Goal: Transaction & Acquisition: Obtain resource

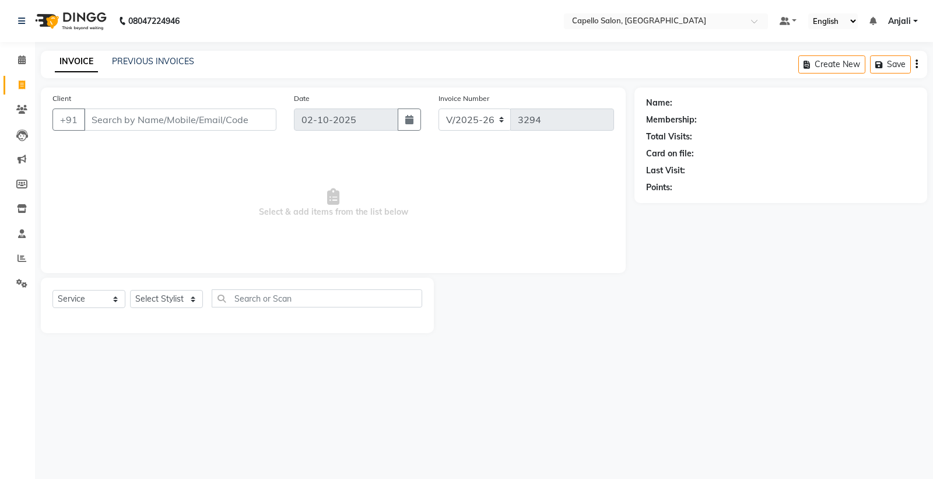
select select "3583"
select select "service"
click at [542, 22] on input "text" at bounding box center [606, 22] width 169 height 12
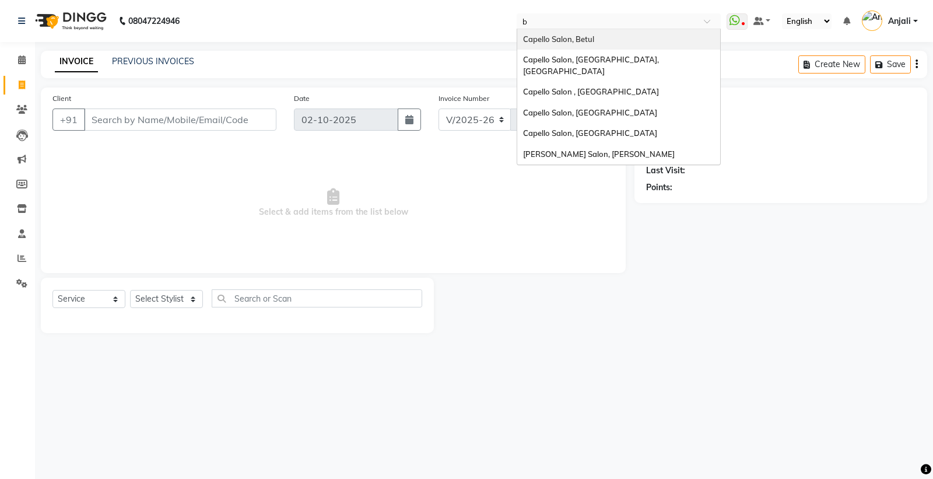
type input "bi"
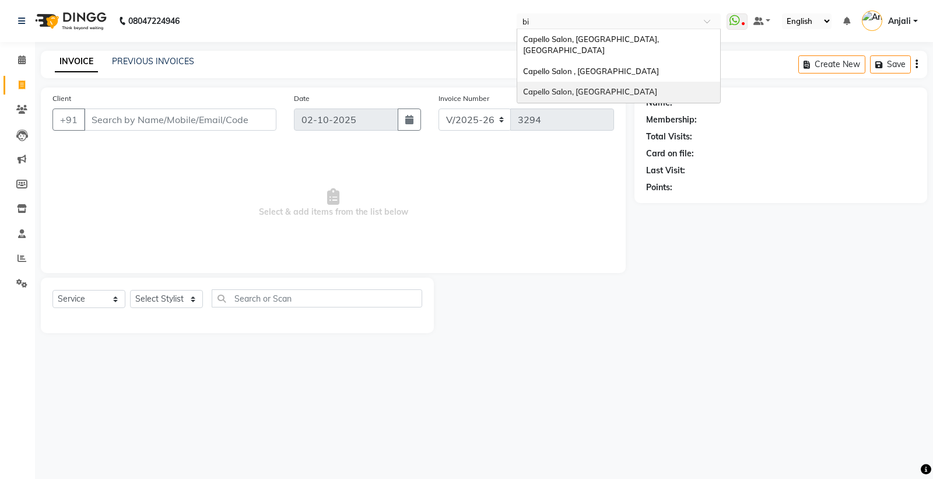
click at [578, 87] on span "Capello Salon, Bilaspur" at bounding box center [590, 91] width 134 height 9
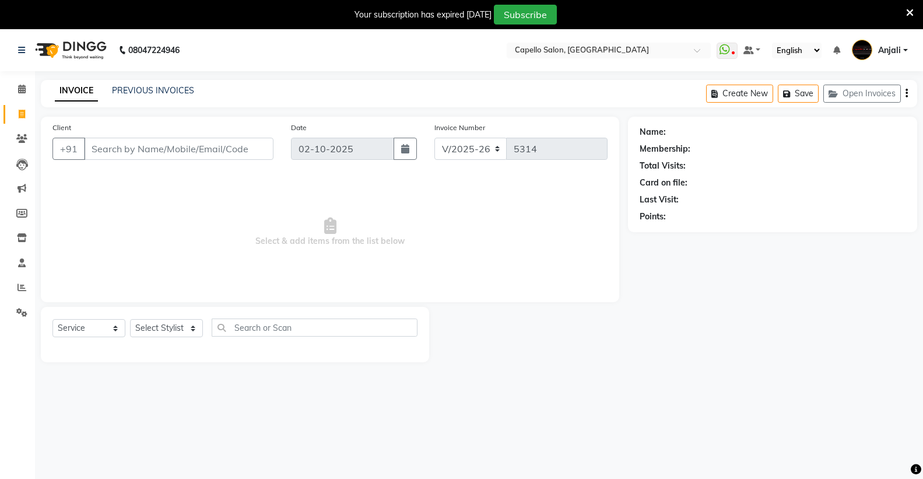
select select "857"
select select "service"
drag, startPoint x: 20, startPoint y: 283, endPoint x: 51, endPoint y: 278, distance: 31.9
click at [20, 283] on icon at bounding box center [21, 287] width 9 height 9
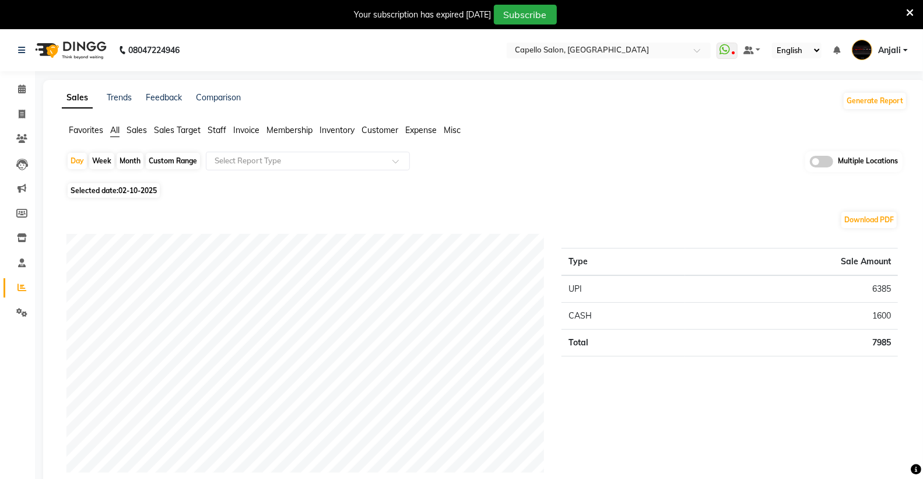
click at [225, 127] on span "Staff" at bounding box center [217, 130] width 19 height 10
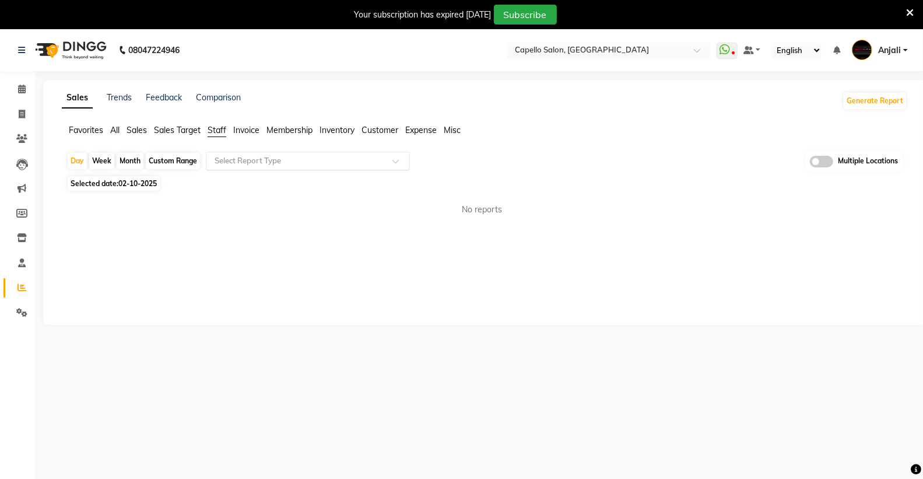
click at [226, 160] on input "text" at bounding box center [296, 161] width 168 height 12
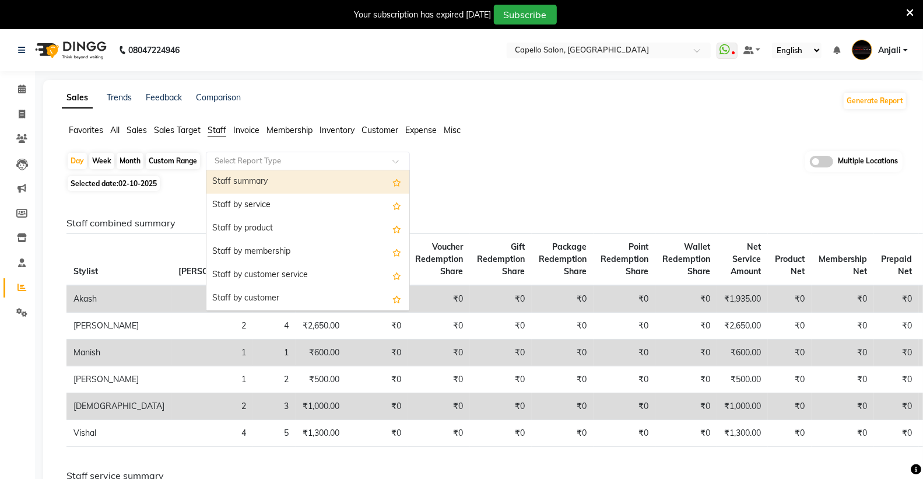
click at [248, 185] on div "Staff summary" at bounding box center [307, 181] width 203 height 23
select select "full_report"
select select "csv"
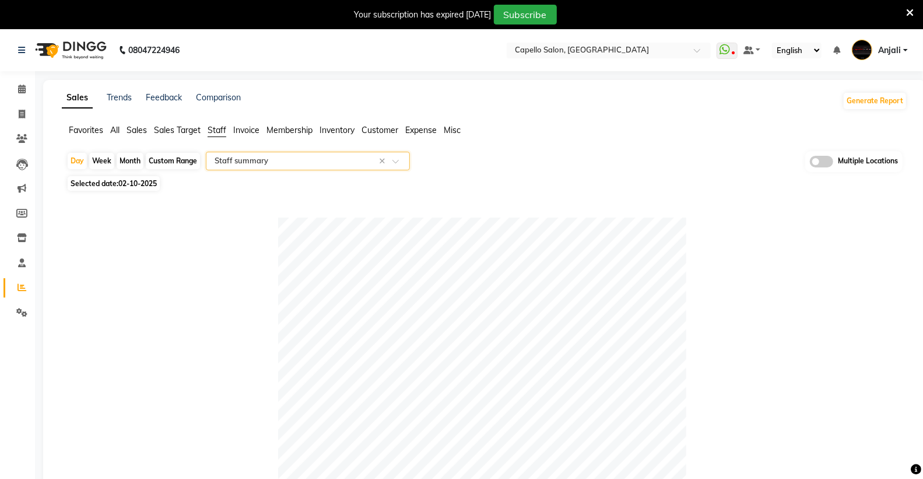
click at [129, 161] on div "Month" at bounding box center [130, 161] width 27 height 16
select select "10"
select select "2025"
click at [127, 183] on span "02-10-2025" at bounding box center [137, 183] width 38 height 9
select select "10"
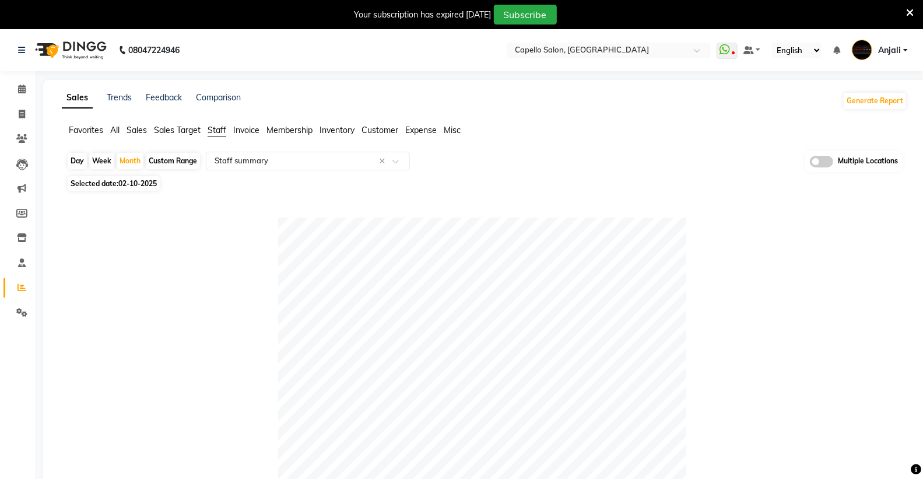
select select "2025"
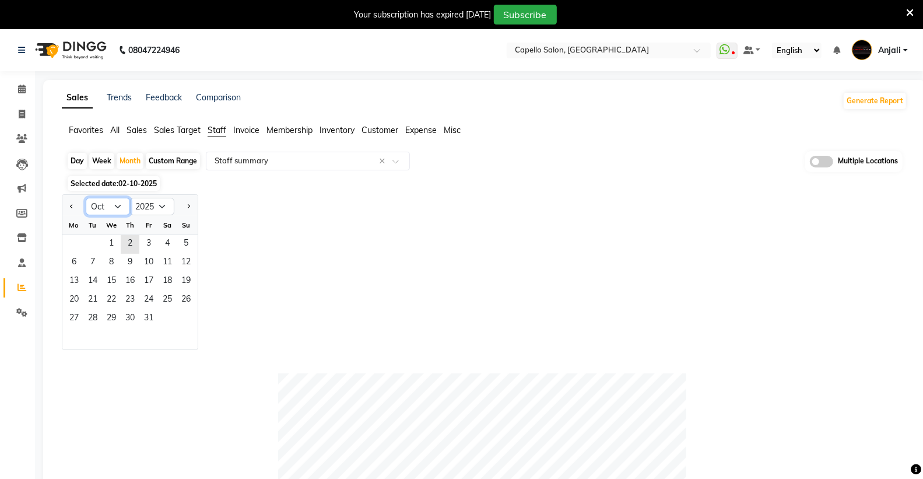
click at [115, 204] on select "Jan Feb Mar Apr May Jun [DATE] Aug Sep Oct Nov Dec" at bounding box center [108, 206] width 44 height 17
select select "9"
click at [86, 198] on select "Jan Feb Mar Apr May Jun [DATE] Aug Sep Oct Nov Dec" at bounding box center [108, 206] width 44 height 17
click at [78, 247] on span "1" at bounding box center [74, 244] width 19 height 19
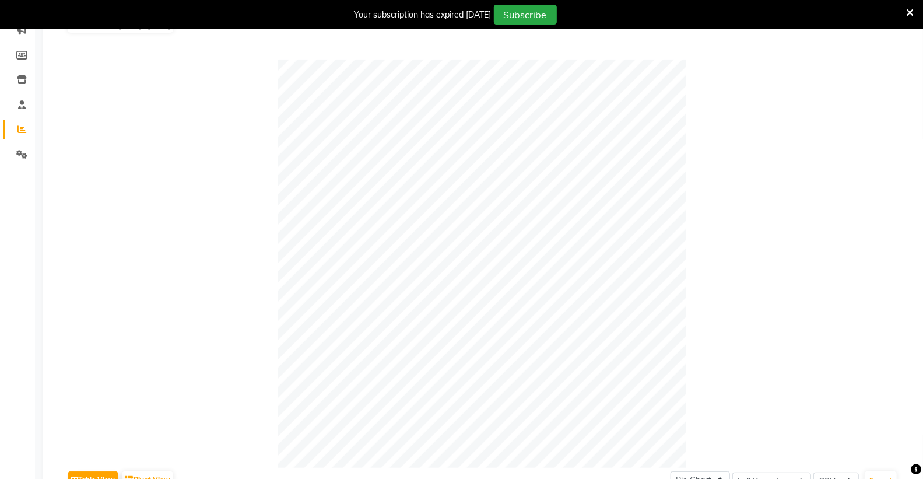
scroll to position [324, 0]
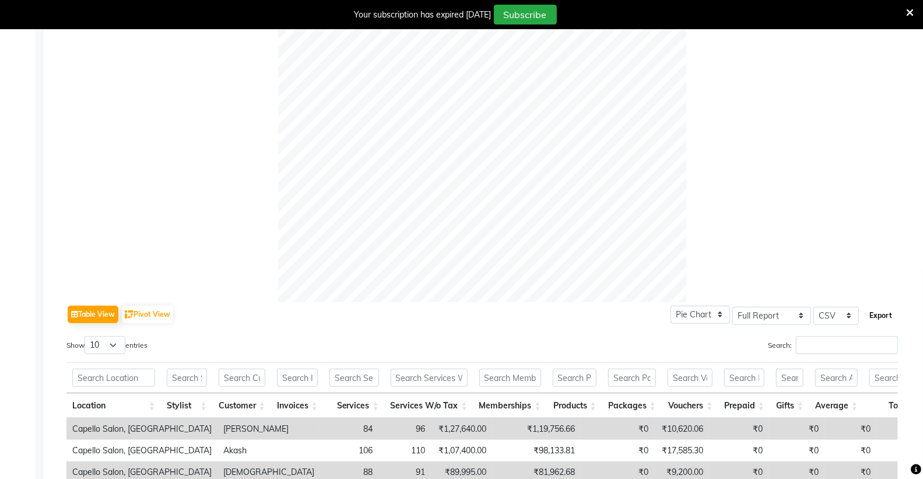
click at [886, 314] on button "Export" at bounding box center [881, 316] width 32 height 20
click at [909, 10] on icon at bounding box center [910, 13] width 8 height 10
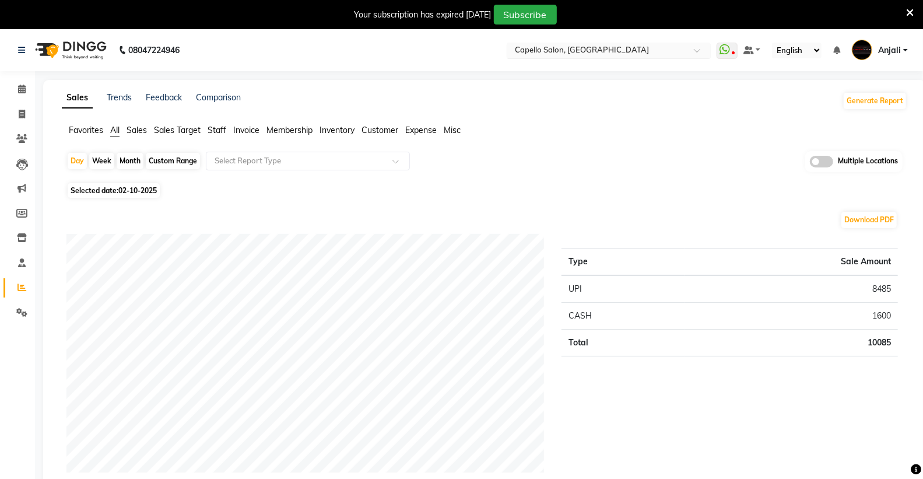
click at [598, 45] on input "text" at bounding box center [597, 51] width 169 height 12
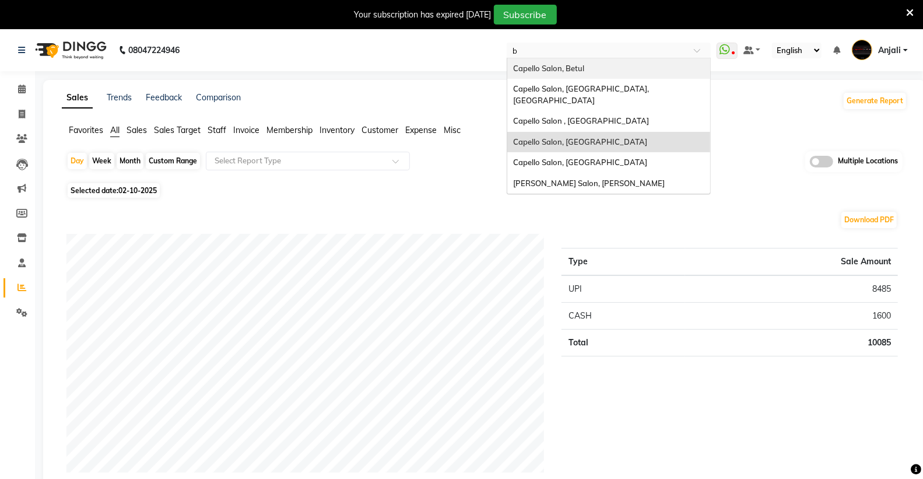
type input "bi"
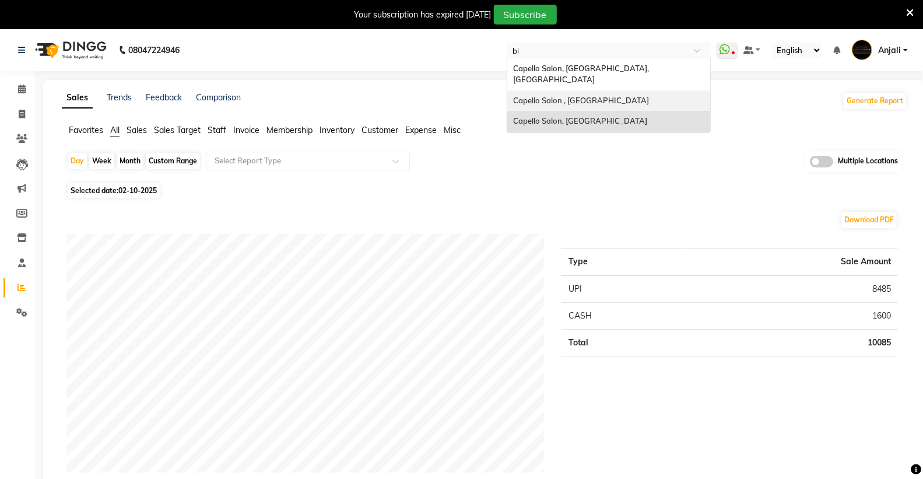
click at [608, 95] on div "Capello Salon , Bilaspur 36 Mall" at bounding box center [608, 100] width 203 height 21
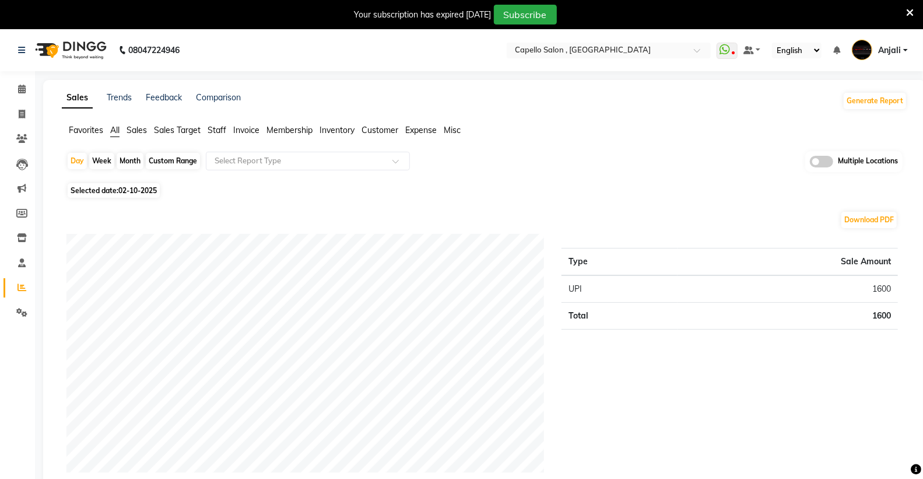
click at [219, 129] on span "Staff" at bounding box center [217, 130] width 19 height 10
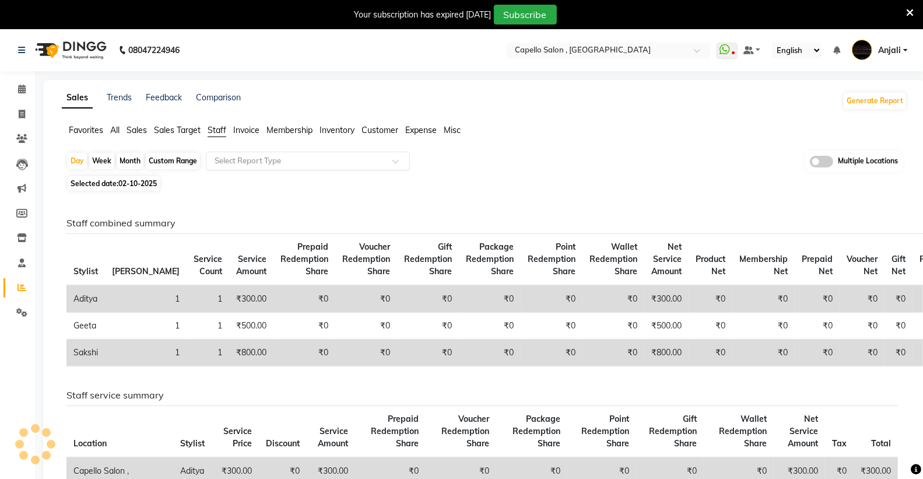
click at [237, 160] on input "text" at bounding box center [296, 161] width 168 height 12
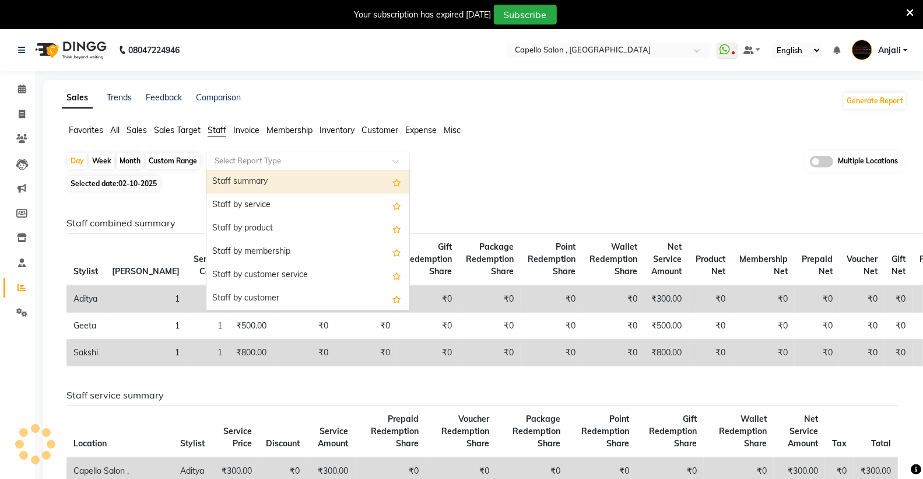
click at [241, 180] on div "Staff summary" at bounding box center [307, 181] width 203 height 23
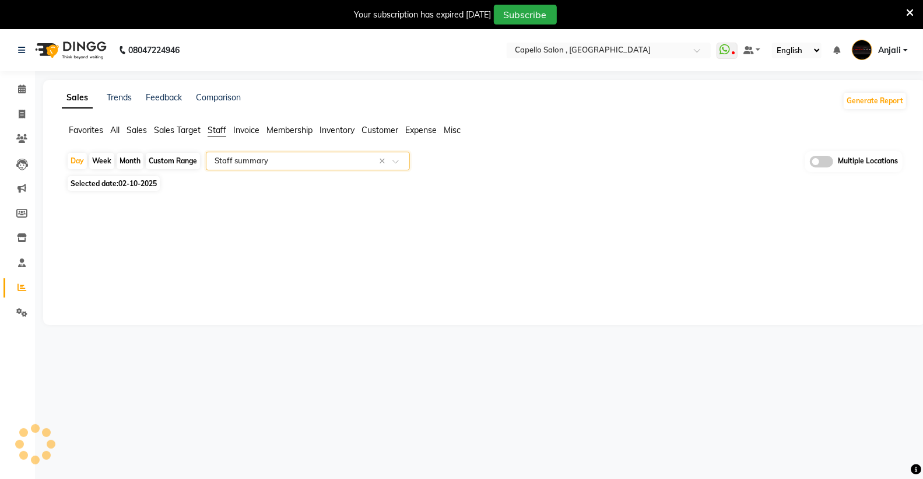
select select "full_report"
select select "csv"
click at [126, 157] on div "Month" at bounding box center [130, 161] width 27 height 16
select select "10"
select select "2025"
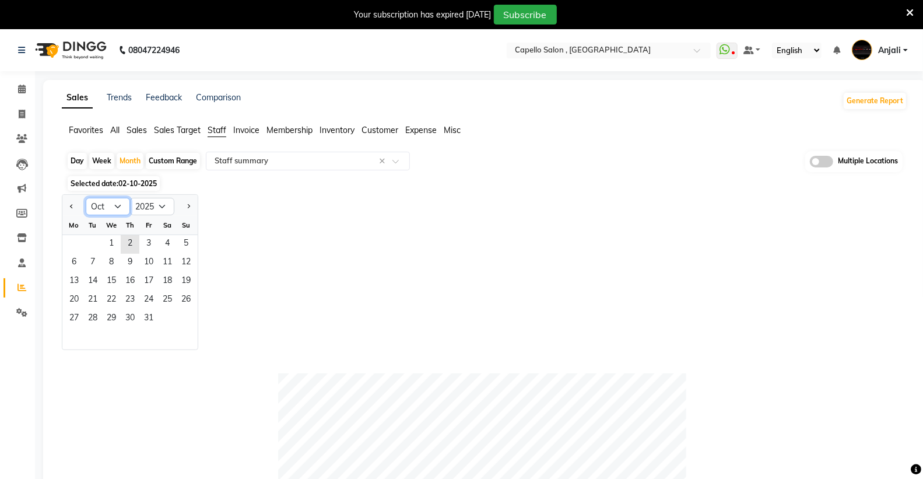
click at [117, 207] on select "Jan Feb Mar Apr May Jun [DATE] Aug Sep Oct Nov Dec" at bounding box center [108, 206] width 44 height 17
select select "9"
click at [86, 198] on select "Jan Feb Mar Apr May Jun [DATE] Aug Sep Oct Nov Dec" at bounding box center [108, 206] width 44 height 17
click at [82, 247] on span "1" at bounding box center [74, 244] width 19 height 19
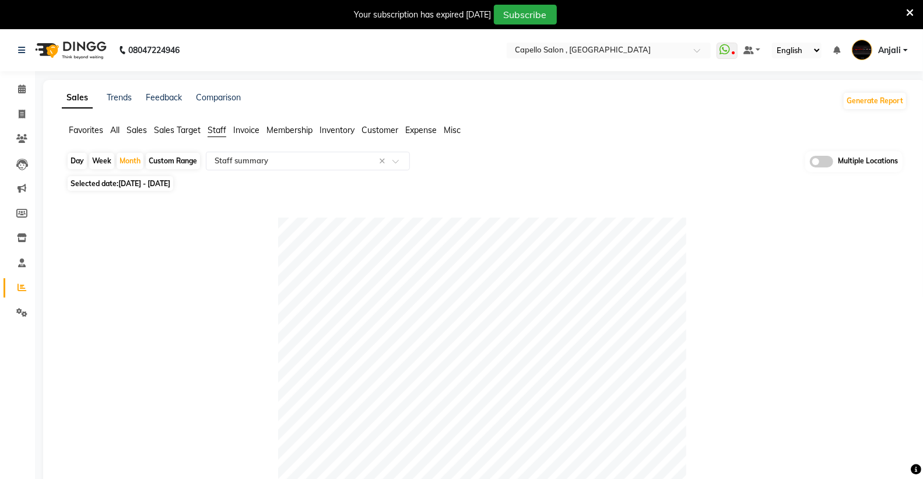
scroll to position [324, 0]
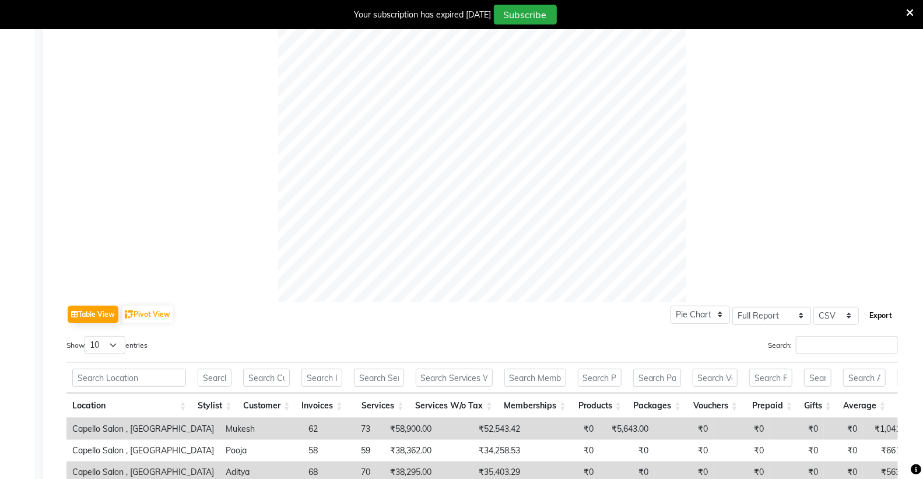
click at [878, 318] on button "Export" at bounding box center [881, 316] width 32 height 20
